Goal: Transaction & Acquisition: Purchase product/service

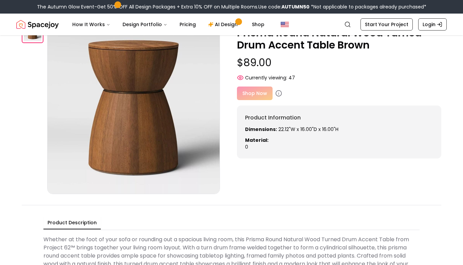
scroll to position [40, 0]
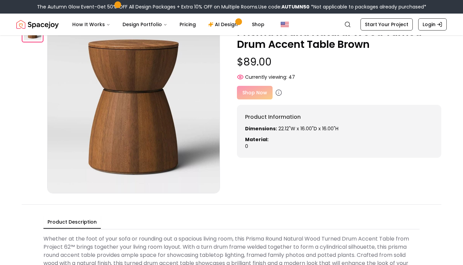
click at [281, 51] on p "Prisma Round Natural Wood Turned Drum Accent Table Brown" at bounding box center [339, 38] width 204 height 24
click at [261, 99] on div "Shop Now" at bounding box center [339, 93] width 204 height 14
click at [357, 99] on div "Shop Now" at bounding box center [339, 93] width 204 height 14
click at [267, 99] on div "Shop Now" at bounding box center [339, 93] width 204 height 14
click at [282, 96] on icon at bounding box center [278, 92] width 7 height 7
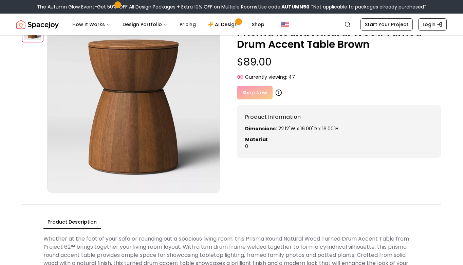
click at [282, 96] on icon at bounding box center [278, 92] width 7 height 7
click at [248, 25] on small "Target" at bounding box center [244, 21] width 15 height 7
click at [289, 51] on p "Prisma Round Natural Wood Turned Drum Accent Table Brown" at bounding box center [339, 38] width 204 height 24
click at [260, 99] on div "Shop Now" at bounding box center [339, 93] width 204 height 14
click at [262, 80] on span "Currently viewing:" at bounding box center [266, 77] width 42 height 7
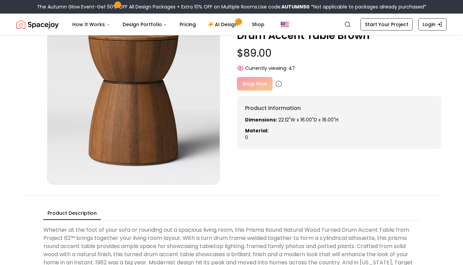
scroll to position [0, 0]
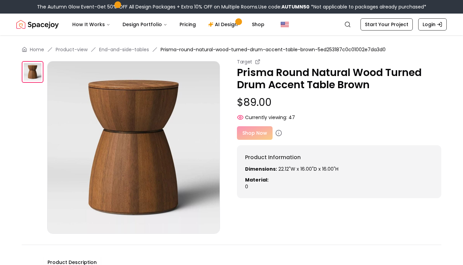
click at [274, 109] on p "$89.00" at bounding box center [339, 102] width 204 height 12
click at [266, 140] on div "Shop Now" at bounding box center [339, 133] width 204 height 14
click at [282, 136] on icon at bounding box center [278, 133] width 7 height 7
click at [279, 91] on p "Prisma Round Natural Wood Turned Drum Accent Table Brown" at bounding box center [339, 79] width 204 height 24
click at [260, 64] on icon at bounding box center [257, 61] width 5 height 5
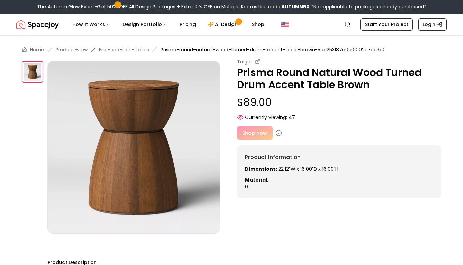
click at [247, 53] on span "Prisma-round-natural-wood-turned-drum-accent-table-brown-5ed253187c0c01002e7da3…" at bounding box center [273, 49] width 225 height 7
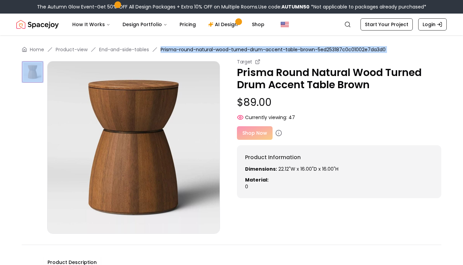
click at [247, 53] on span "Prisma-round-natural-wood-turned-drum-accent-table-brown-5ed253187c0c01002e7da3…" at bounding box center [273, 49] width 225 height 7
copy div "Prisma-round-natural-wood-turned-drum-accent-table-brown-5ed253187c0c01002e7da3…"
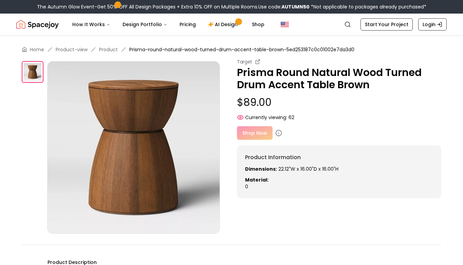
click at [258, 109] on p "$89.00" at bounding box center [339, 102] width 204 height 12
click at [252, 91] on p "Prisma Round Natural Wood Turned Drum Accent Table Brown" at bounding box center [339, 79] width 204 height 24
click at [288, 91] on p "Prisma Round Natural Wood Turned Drum Accent Table Brown" at bounding box center [339, 79] width 204 height 24
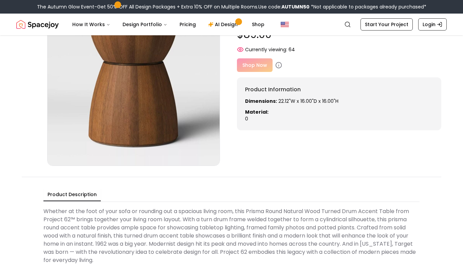
scroll to position [66, 0]
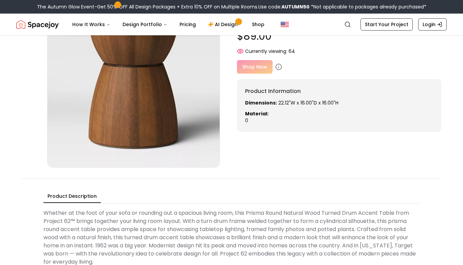
click at [263, 74] on div "Shop Now" at bounding box center [339, 67] width 204 height 14
click at [282, 70] on icon at bounding box center [278, 66] width 7 height 7
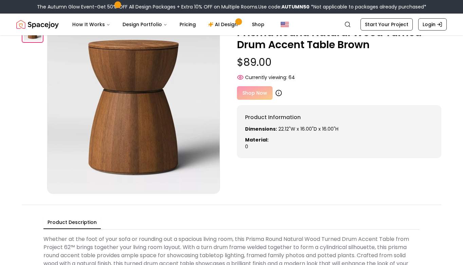
scroll to position [0, 0]
